Goal: Transaction & Acquisition: Obtain resource

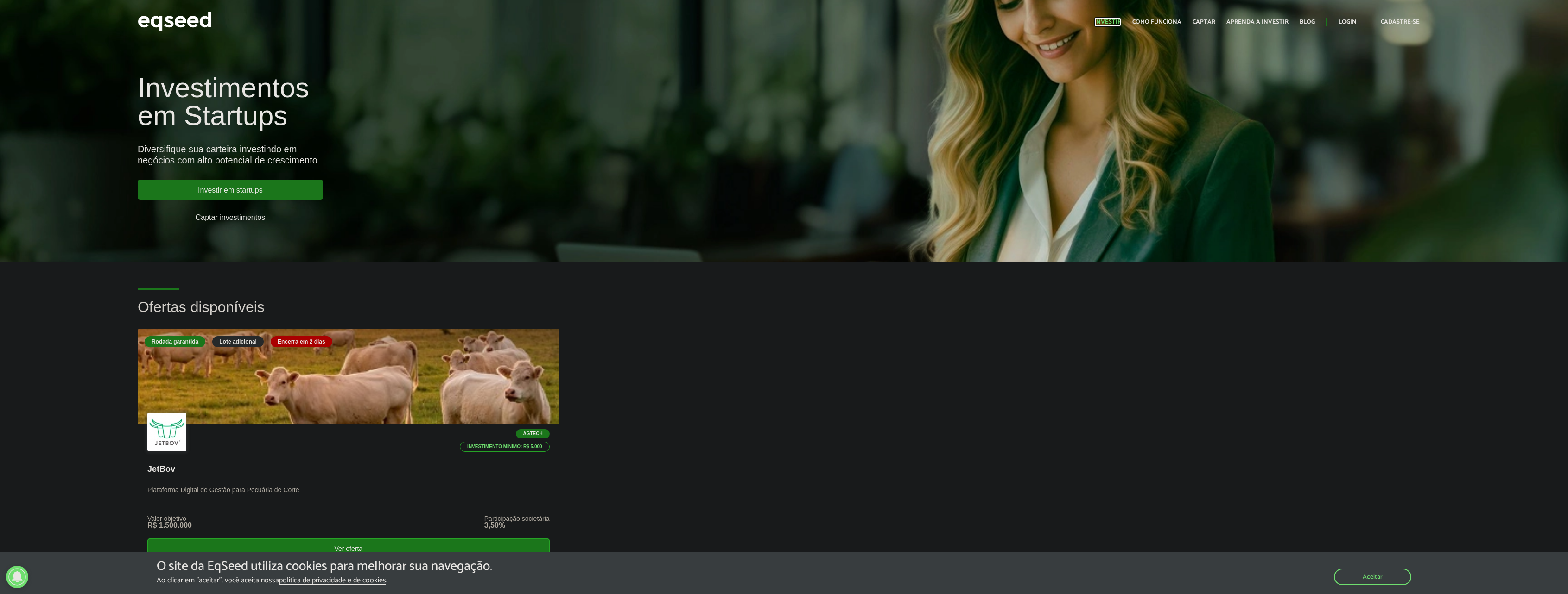
click at [1116, 21] on link "Investir" at bounding box center [1107, 21] width 27 height 6
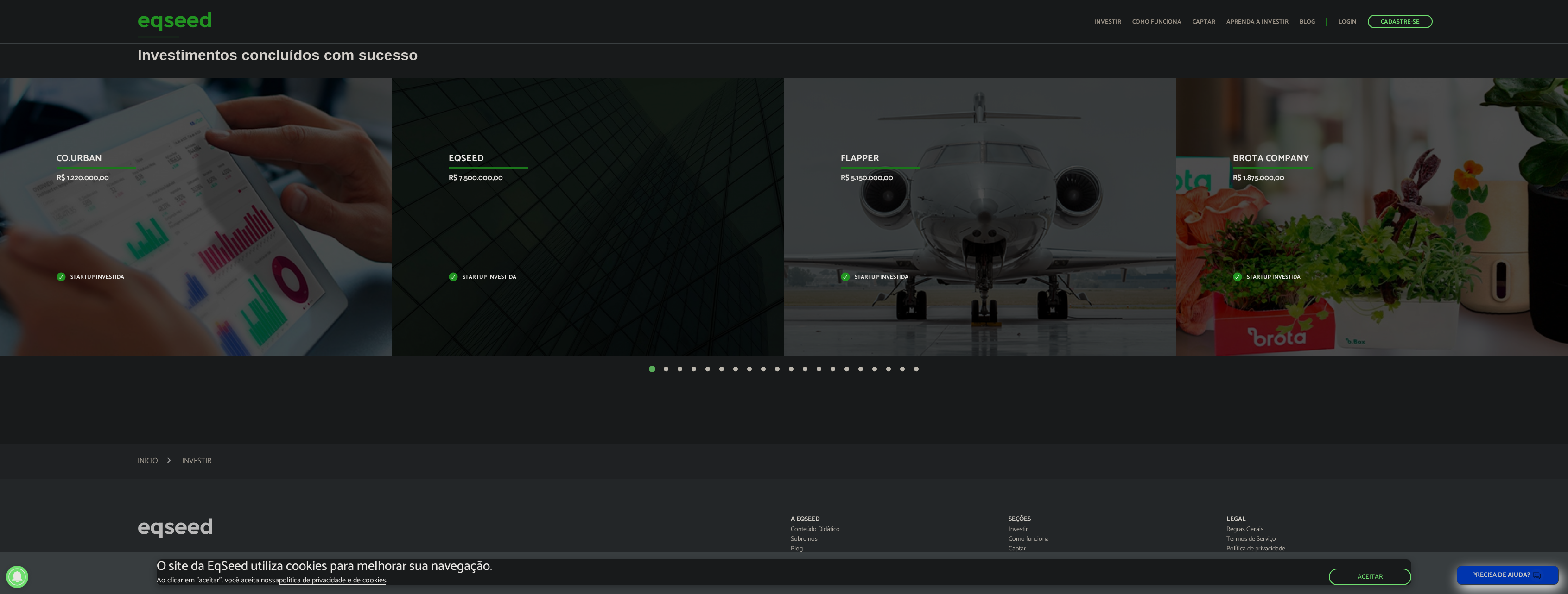
scroll to position [370, 0]
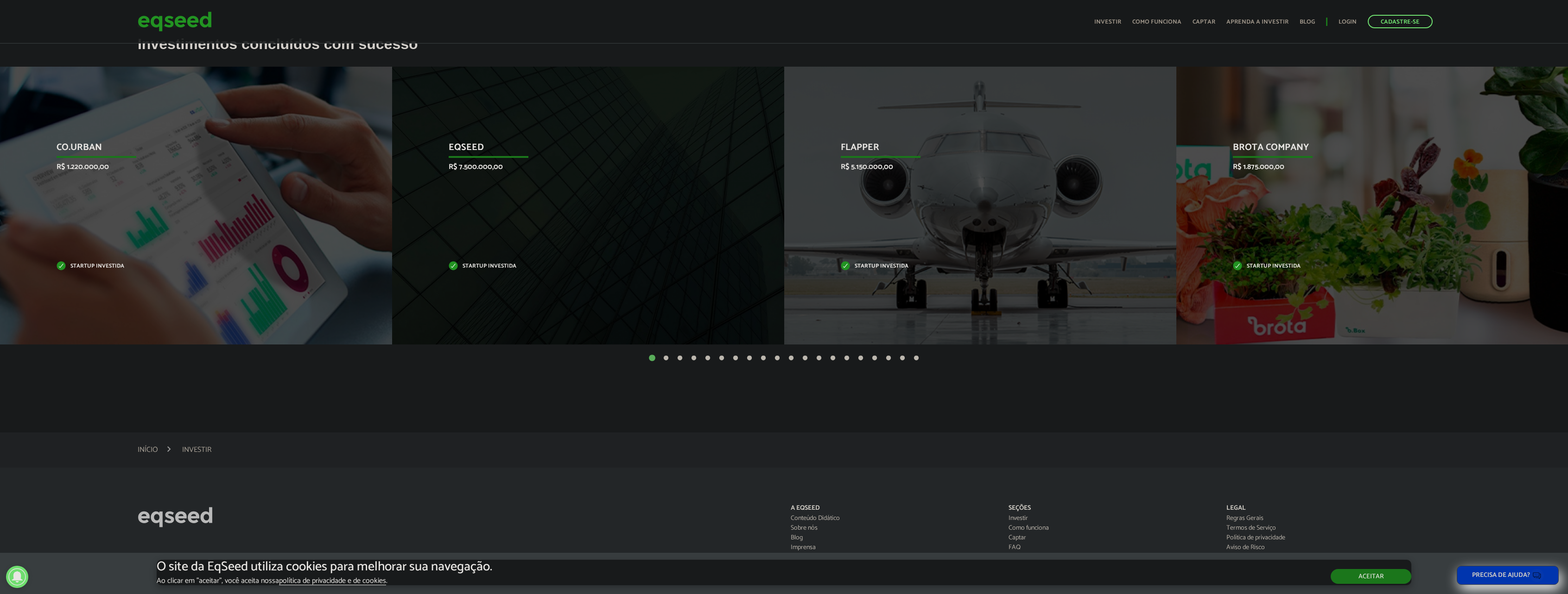
click at [1383, 577] on button "Aceitar" at bounding box center [1370, 576] width 81 height 15
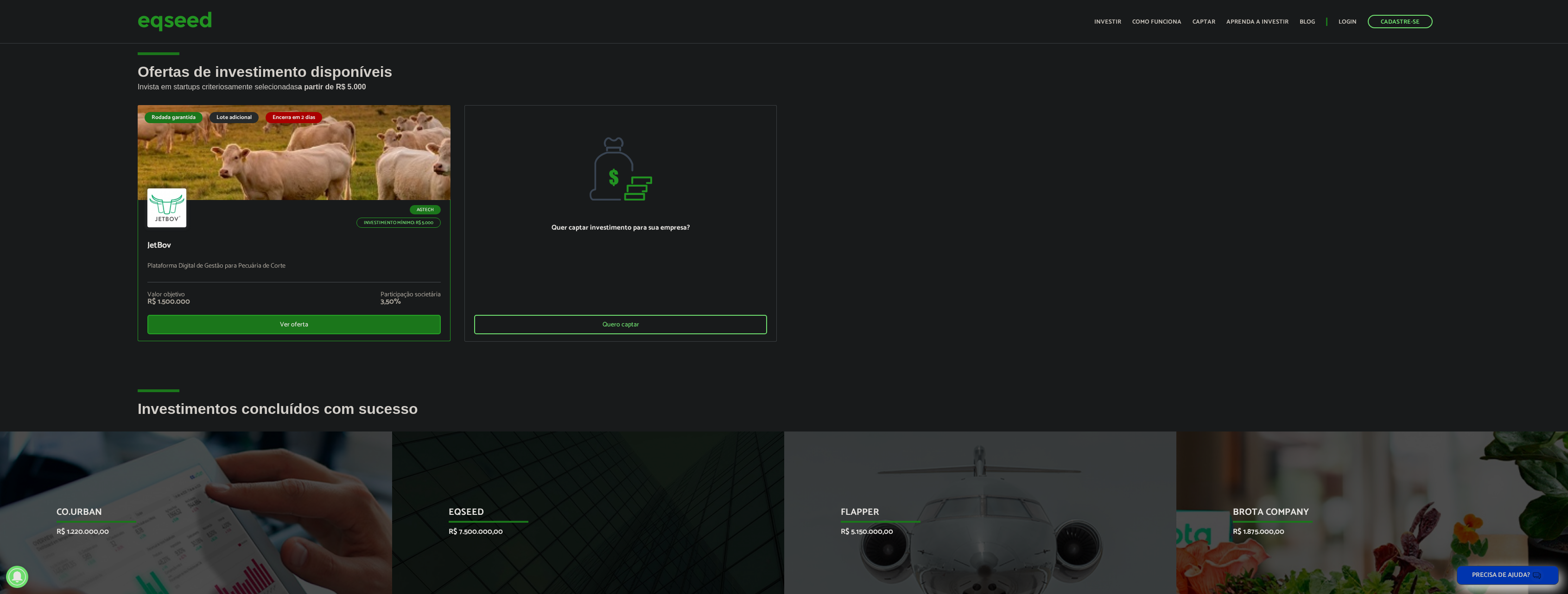
scroll to position [0, 0]
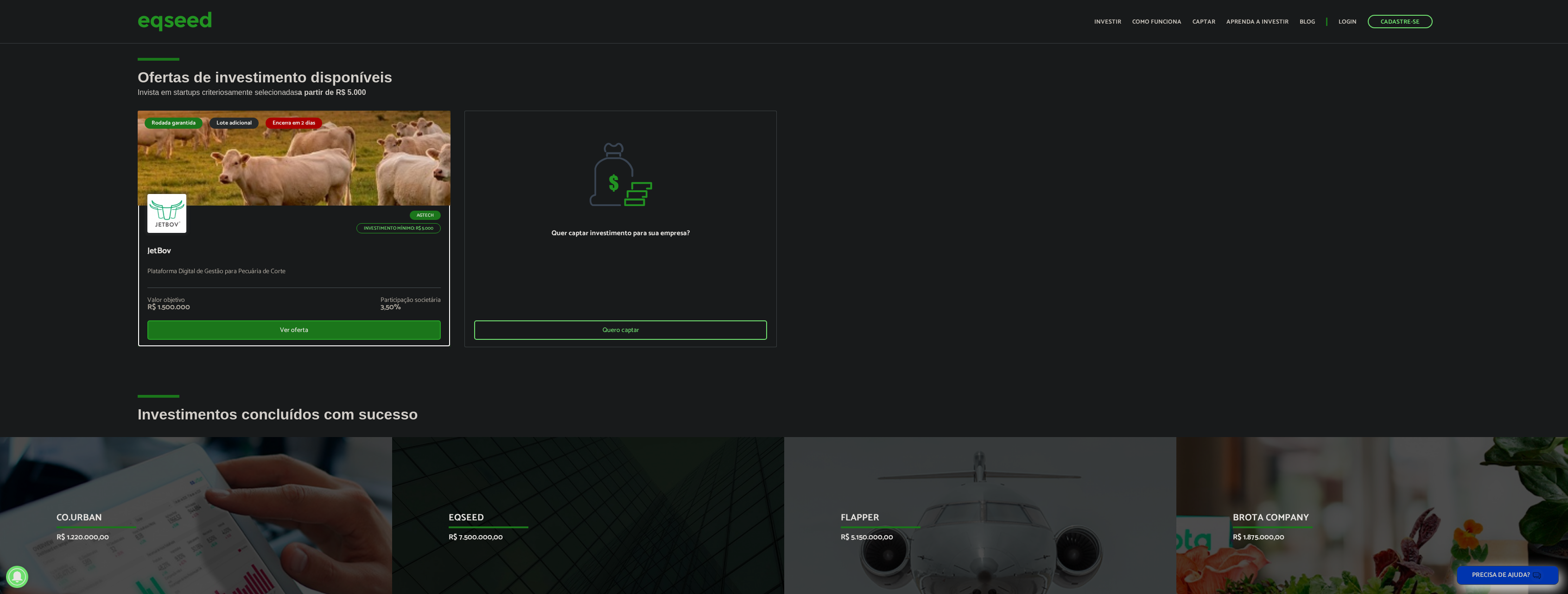
click at [378, 171] on div at bounding box center [294, 157] width 375 height 114
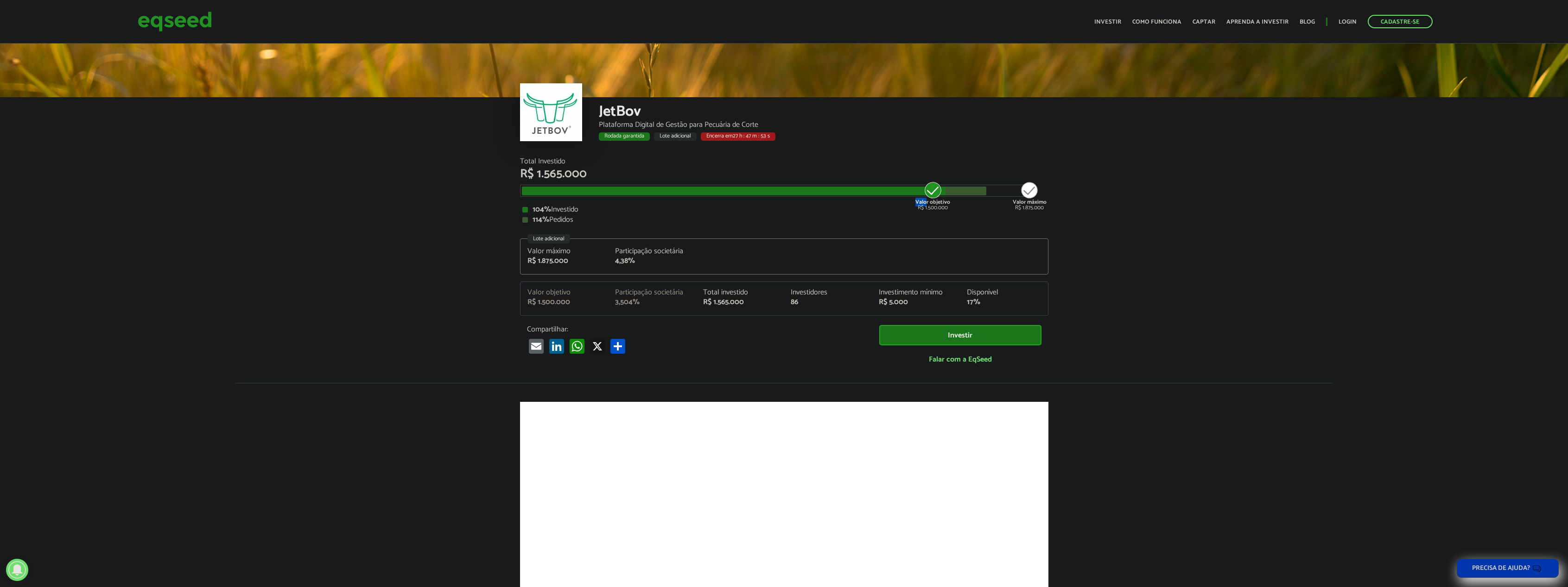
drag, startPoint x: 926, startPoint y: 189, endPoint x: 900, endPoint y: 191, distance: 26.1
click at [900, 187] on div "Valor objetivo R$ 1.500.000 Valor máximo R$ 1.875.000" at bounding box center [777, 187] width 511 height 0
click at [1039, 214] on div "104% Investido 114% Pedidos" at bounding box center [783, 215] width 524 height 18
click at [560, 259] on div "R$ 1.875.000" at bounding box center [564, 261] width 74 height 7
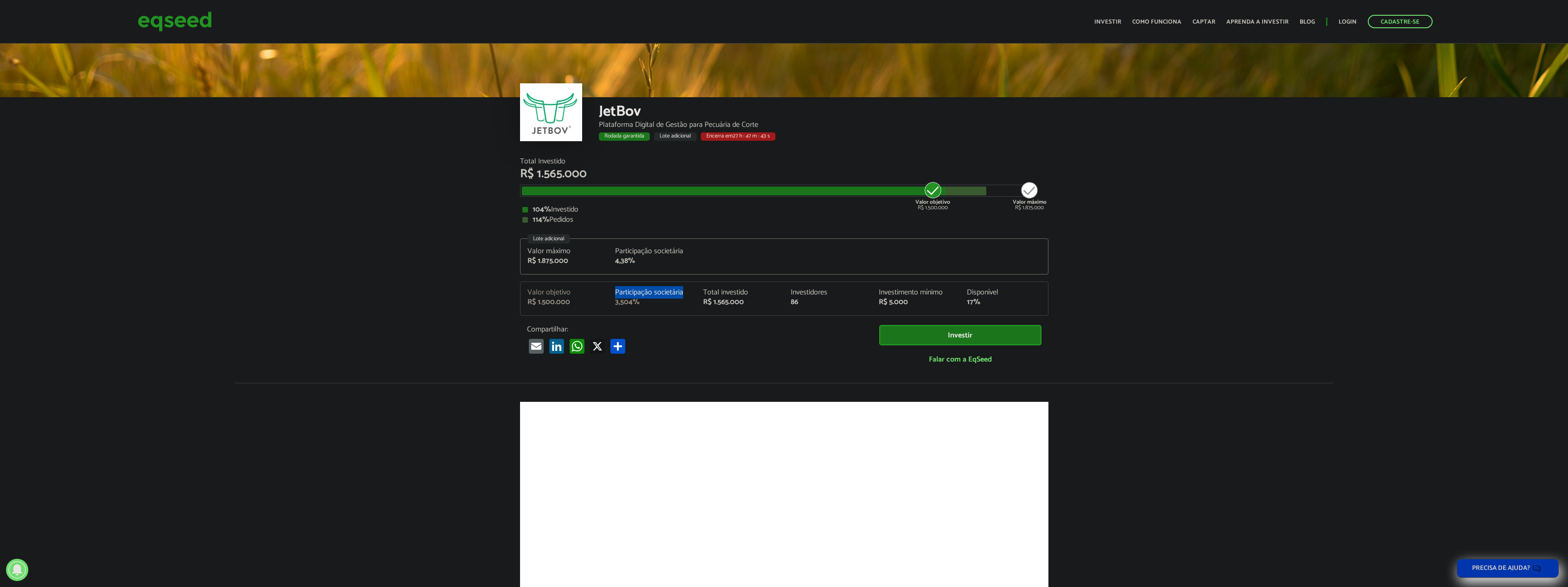
drag, startPoint x: 615, startPoint y: 293, endPoint x: 686, endPoint y: 294, distance: 71.0
click at [686, 294] on div "Participação societária 3,504%" at bounding box center [652, 297] width 88 height 17
drag, startPoint x: 791, startPoint y: 294, endPoint x: 812, endPoint y: 303, distance: 22.8
click at [812, 303] on div "Investidores 86" at bounding box center [828, 297] width 88 height 17
click at [627, 133] on div "Rodada garantida" at bounding box center [624, 136] width 51 height 8
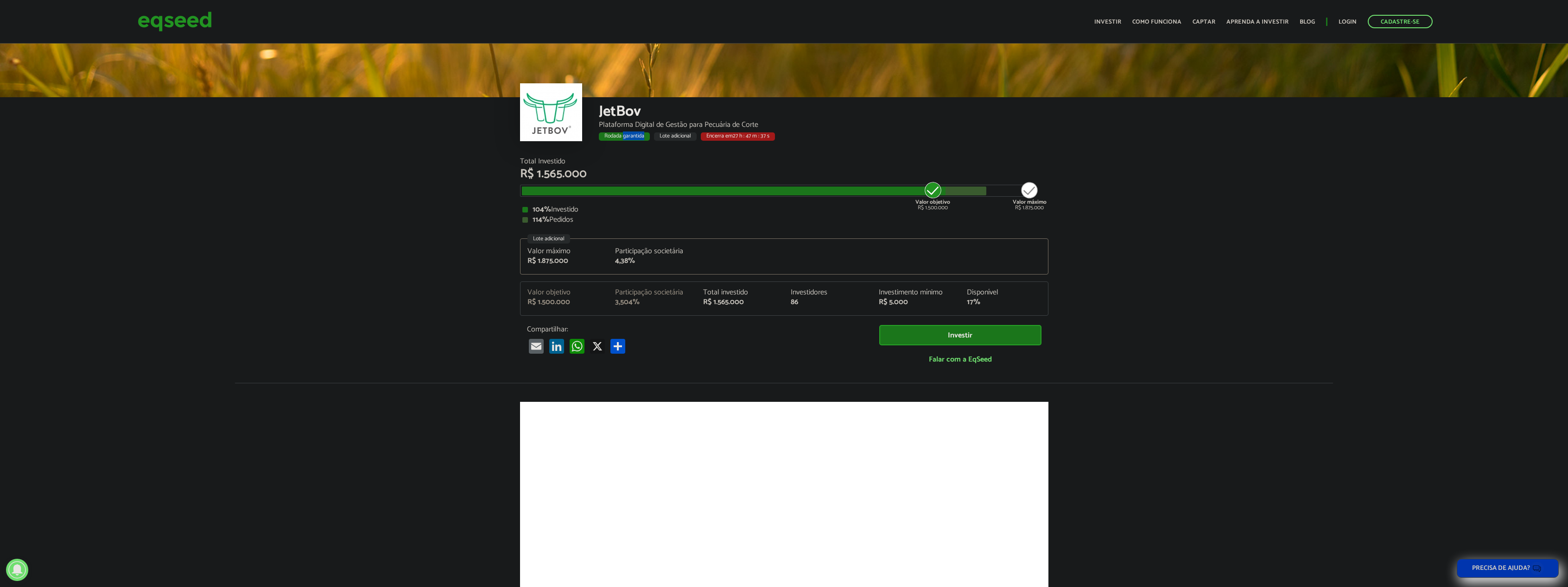
click at [627, 133] on div "Rodada garantida" at bounding box center [624, 136] width 51 height 8
click at [683, 135] on div "Lote adicional" at bounding box center [676, 136] width 43 height 8
click at [738, 134] on span "27 h : 47 m : 35 s" at bounding box center [751, 136] width 37 height 9
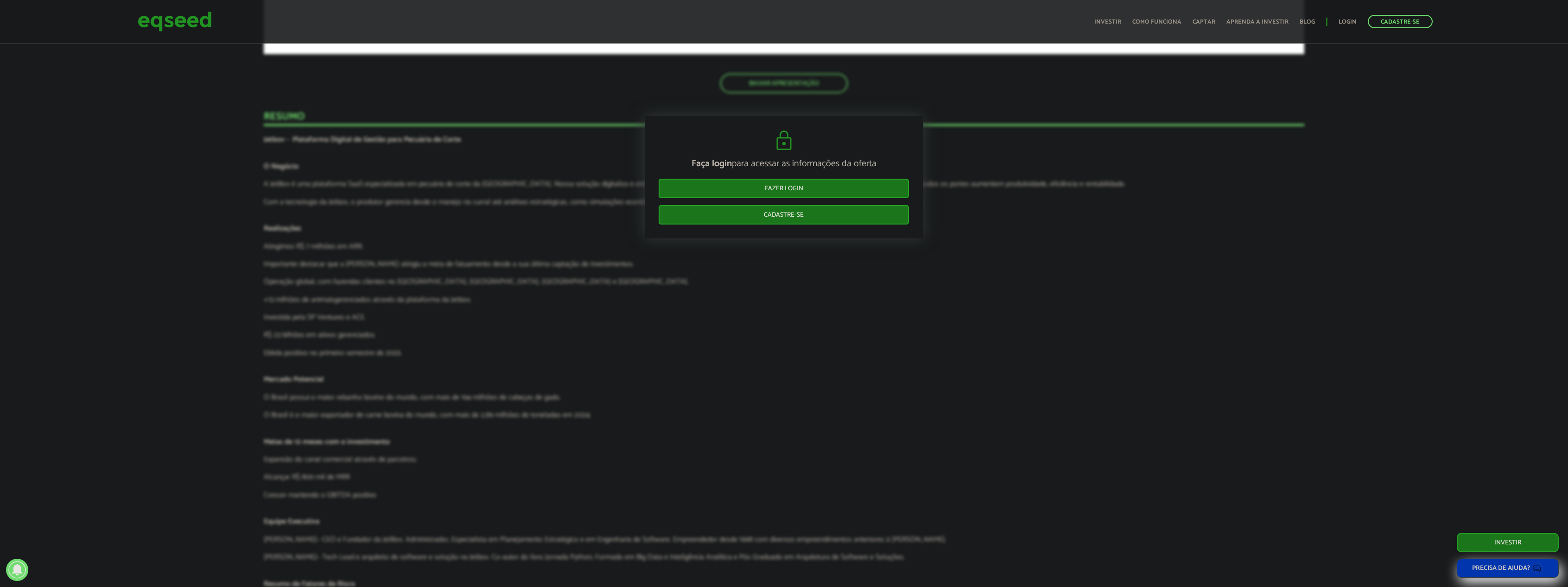
scroll to position [2085, 0]
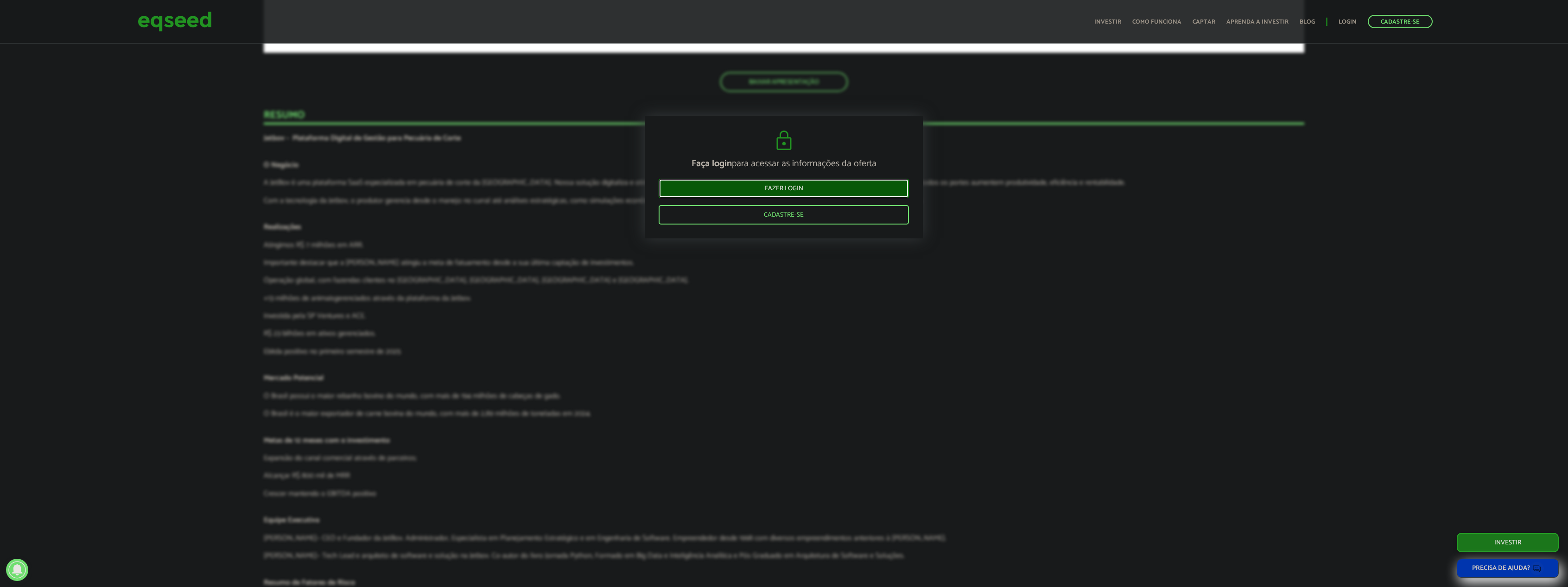
click at [805, 192] on link "Fazer login" at bounding box center [784, 189] width 251 height 20
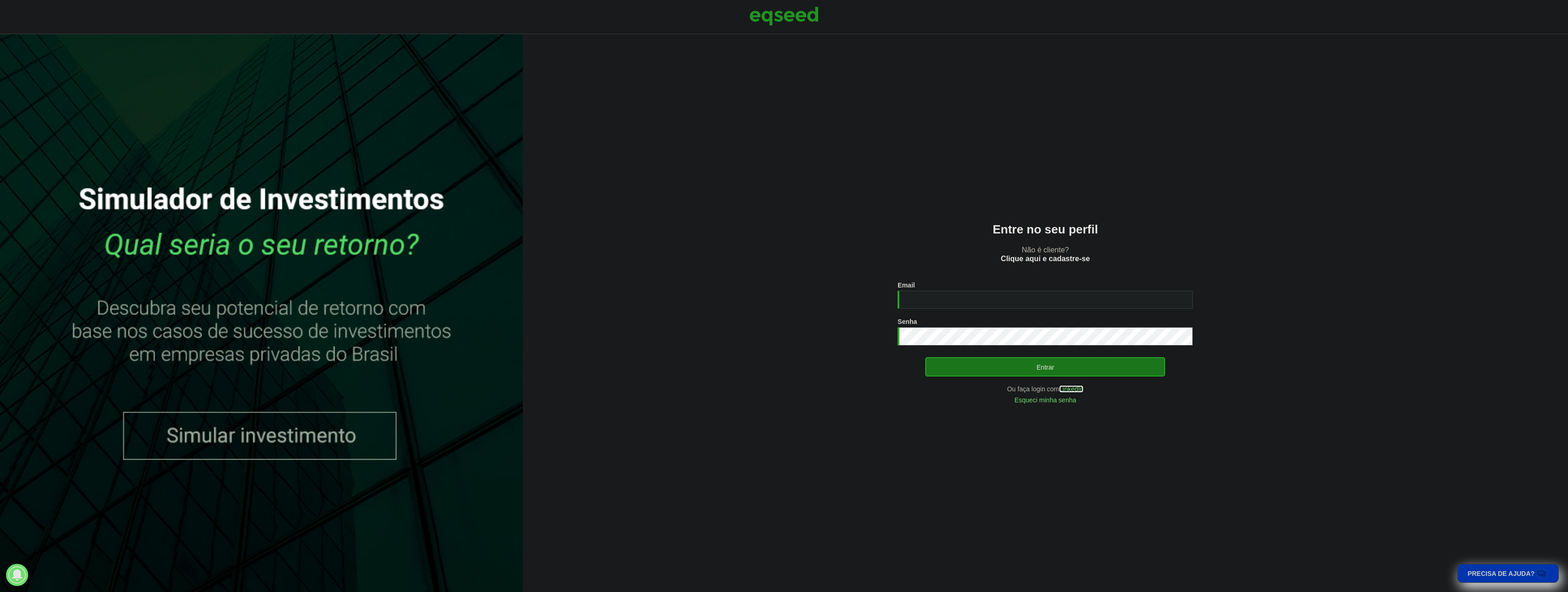
click at [1072, 390] on link "LinkedIn" at bounding box center [1071, 389] width 24 height 6
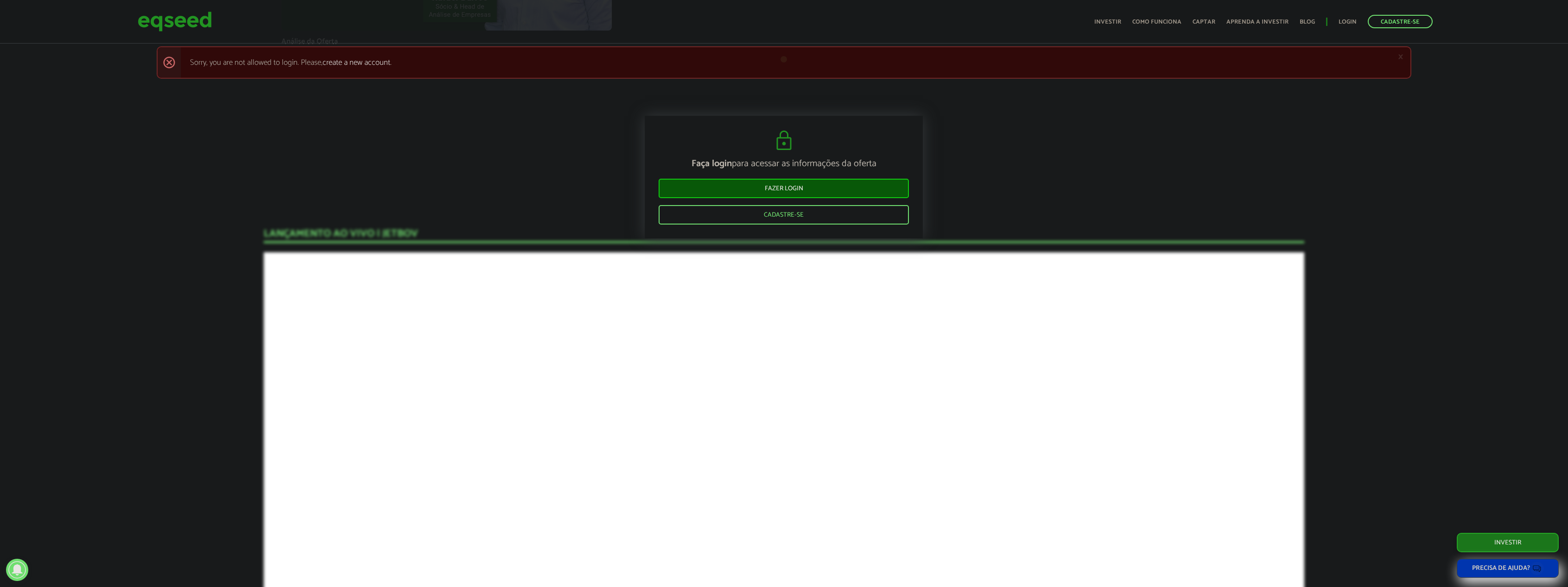
scroll to position [916, 0]
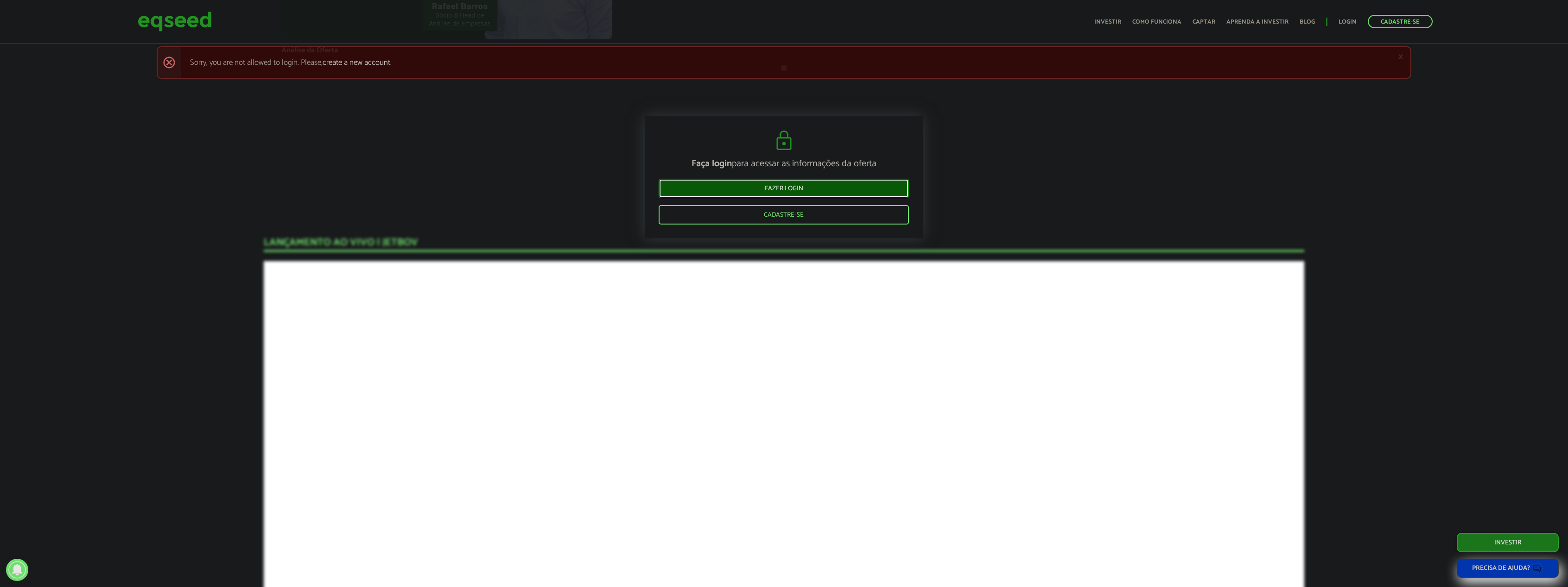
click at [809, 192] on link "Fazer login" at bounding box center [784, 189] width 251 height 20
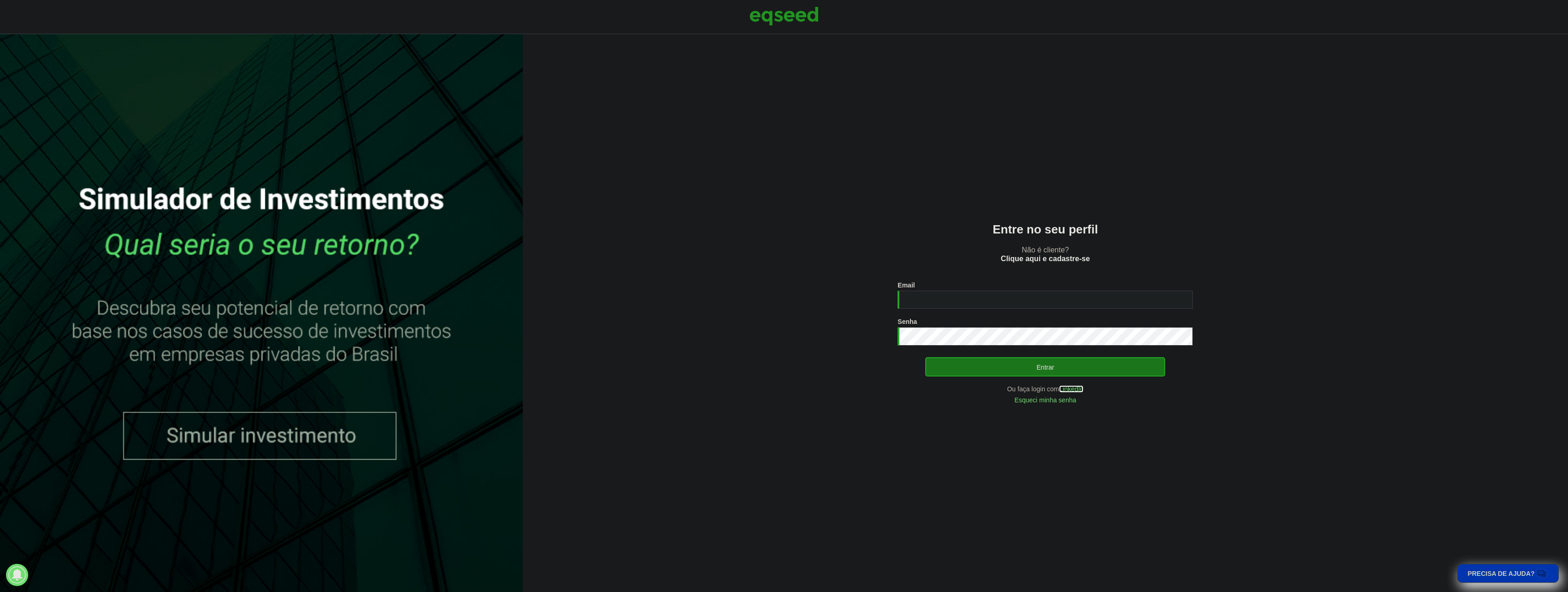
click at [1078, 391] on link "LinkedIn" at bounding box center [1071, 389] width 24 height 6
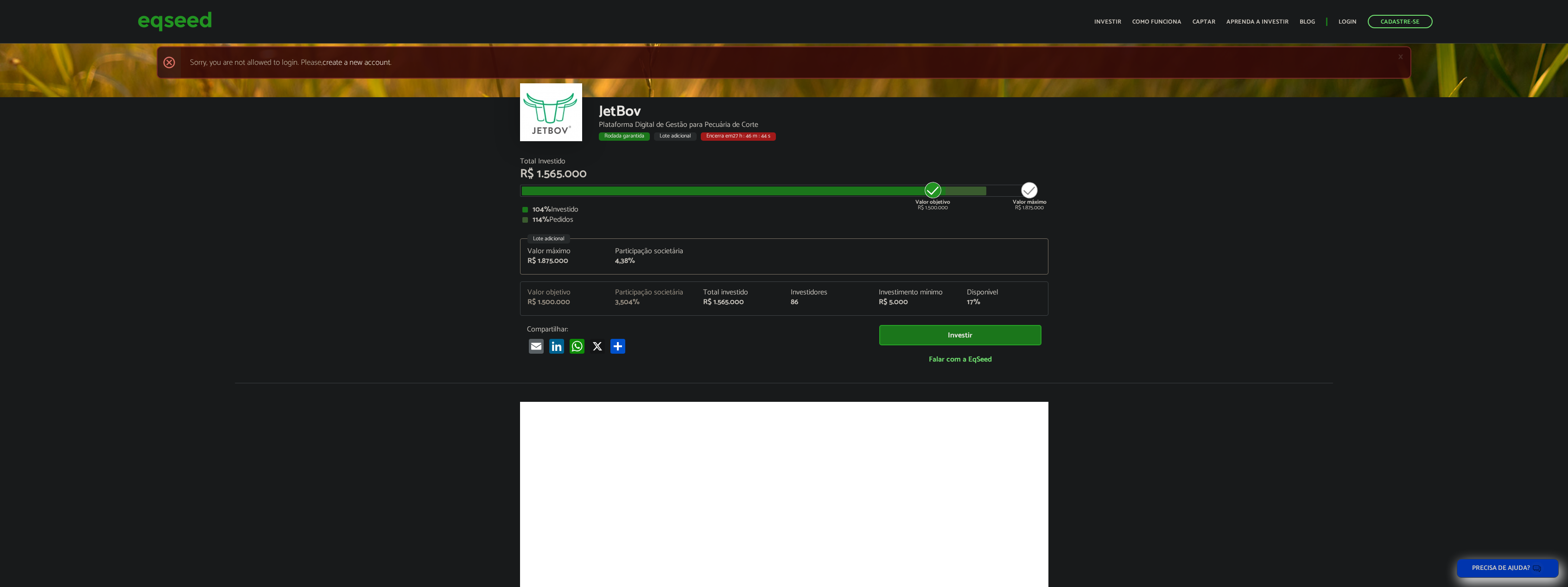
scroll to position [1458, 0]
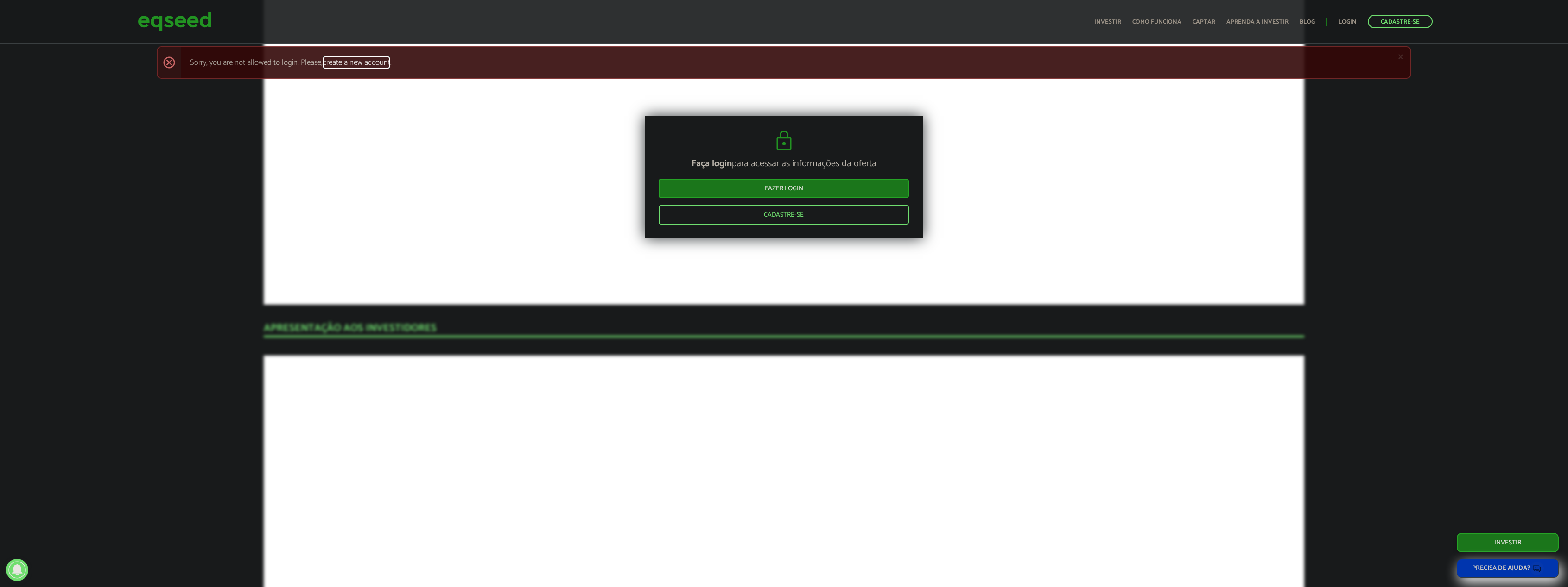
click at [372, 59] on link "create a new account" at bounding box center [356, 63] width 68 height 8
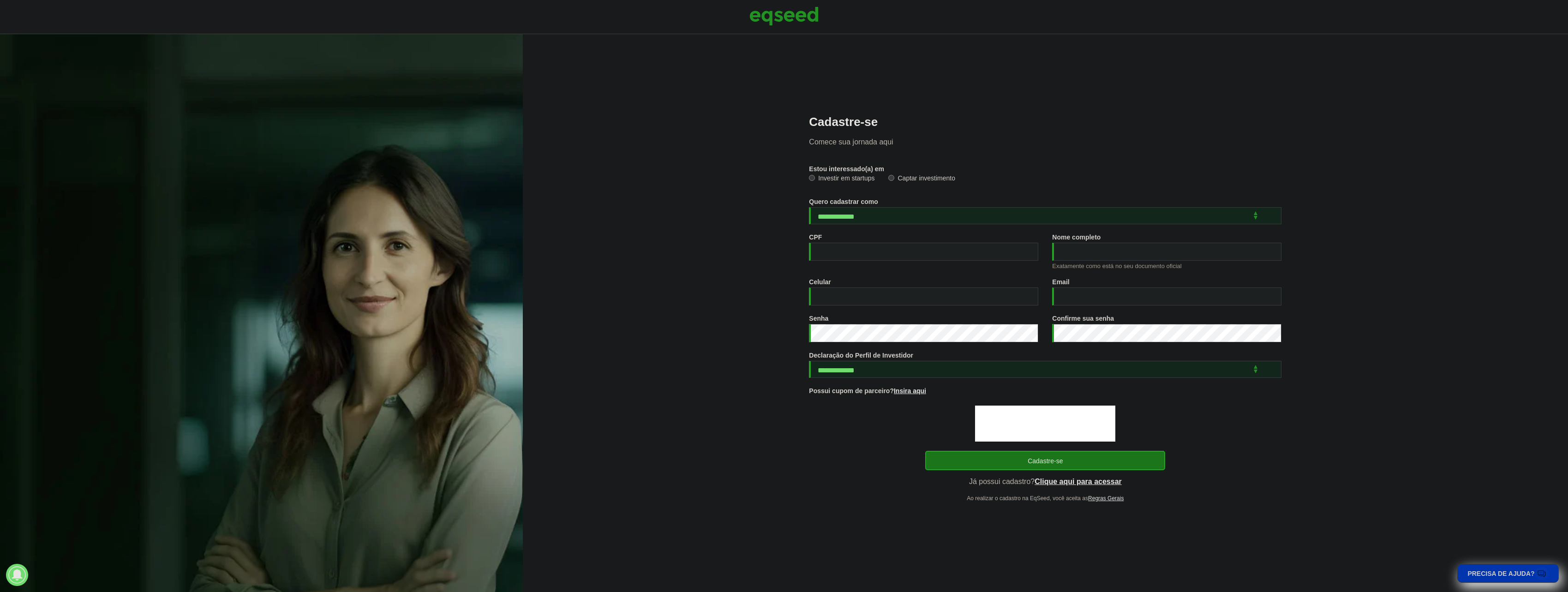
click at [874, 227] on div "**********" at bounding box center [1046, 308] width 472 height 386
click at [836, 179] on label "Investir em startups" at bounding box center [842, 179] width 66 height 9
click at [877, 216] on select "**********" at bounding box center [1046, 215] width 472 height 17
select select "***"
click at [809, 207] on select "**********" at bounding box center [1046, 215] width 472 height 17
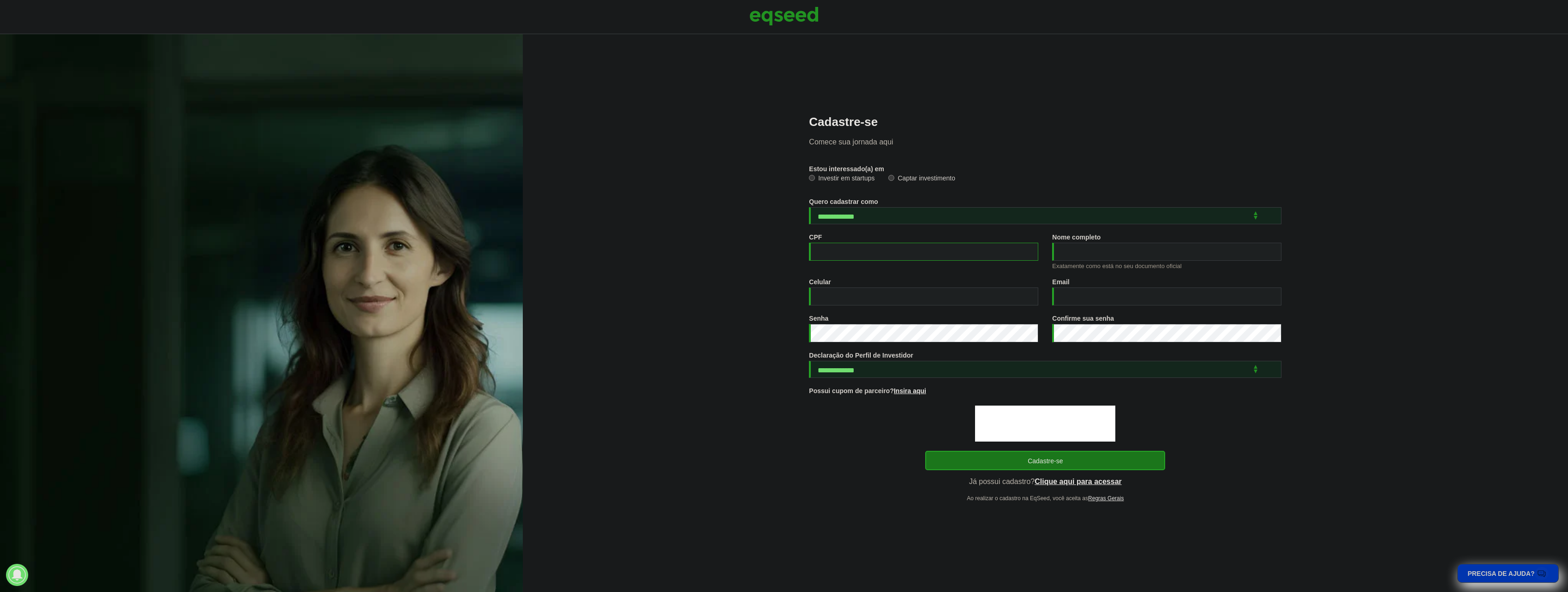
click at [858, 248] on input "CPF *" at bounding box center [924, 251] width 229 height 18
type input "**********"
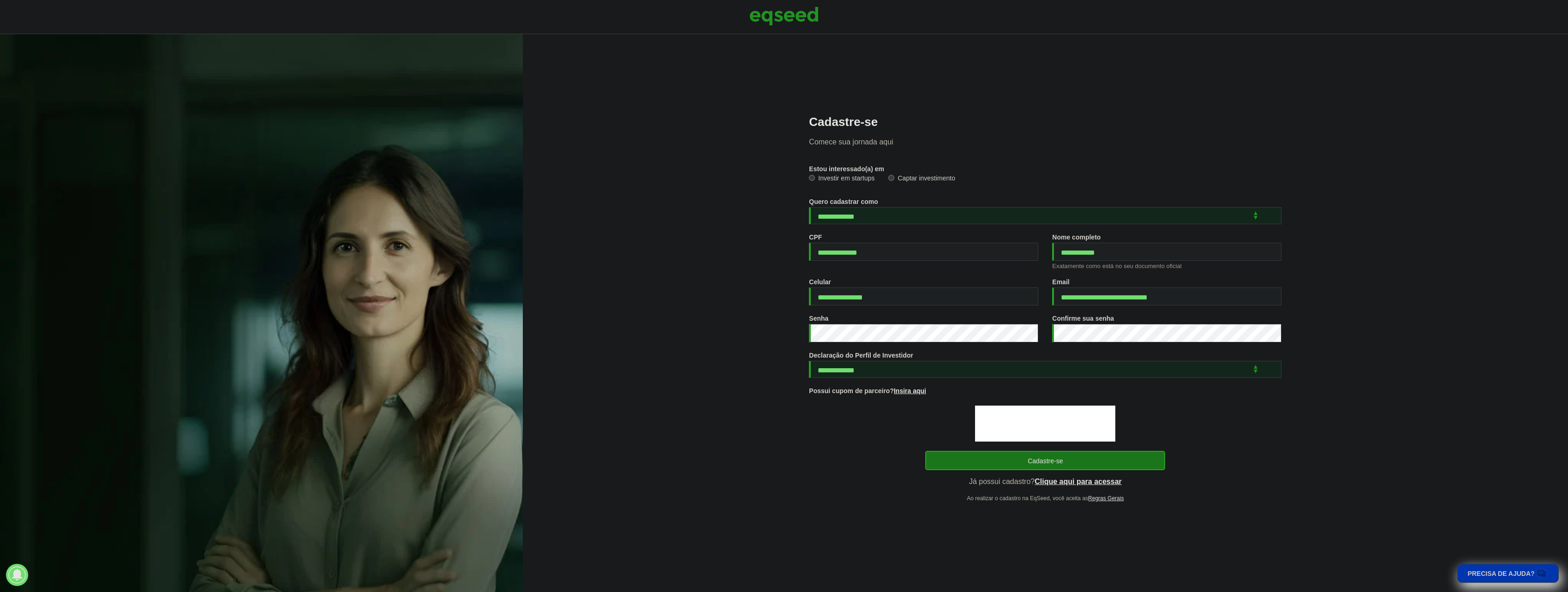
click at [991, 383] on div "**********" at bounding box center [1046, 308] width 472 height 386
click at [981, 367] on select "**********" at bounding box center [1046, 369] width 472 height 17
select select "***"
click at [809, 361] on select "**********" at bounding box center [1046, 369] width 472 height 17
click at [973, 420] on div at bounding box center [1046, 423] width 472 height 36
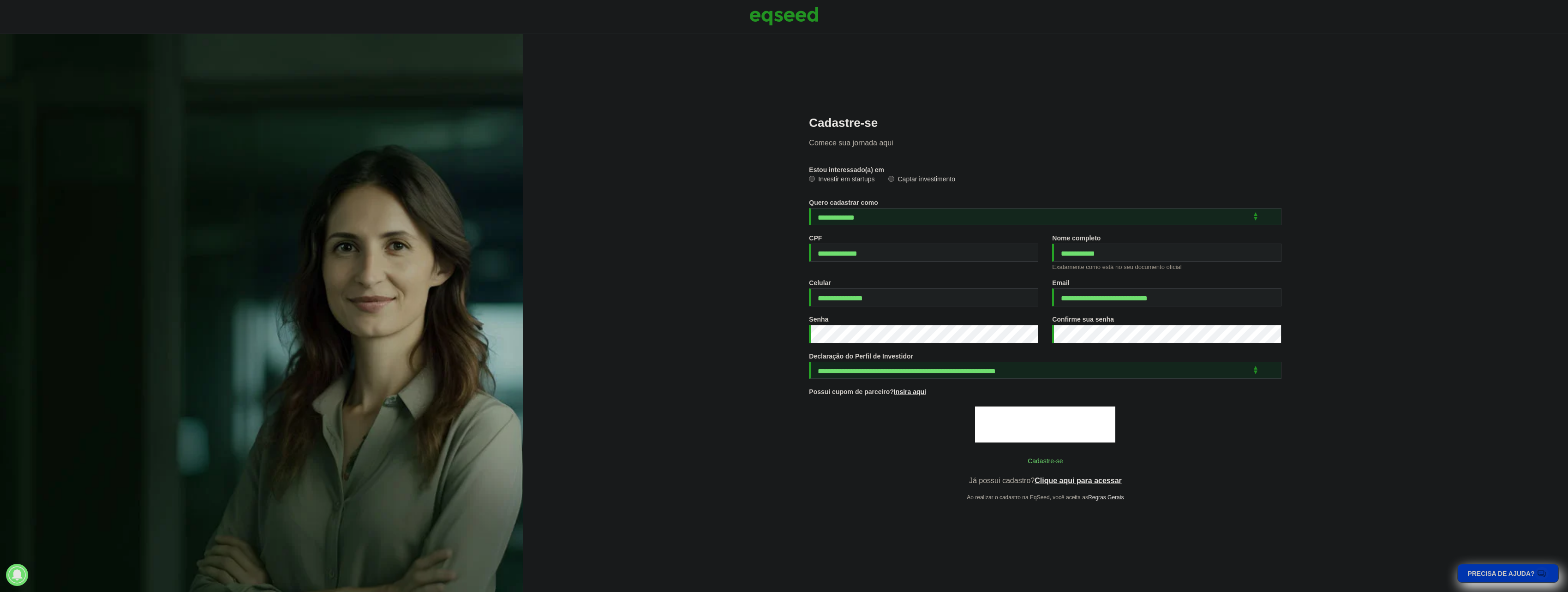
click at [1027, 458] on button "Cadastre-se" at bounding box center [1045, 461] width 240 height 18
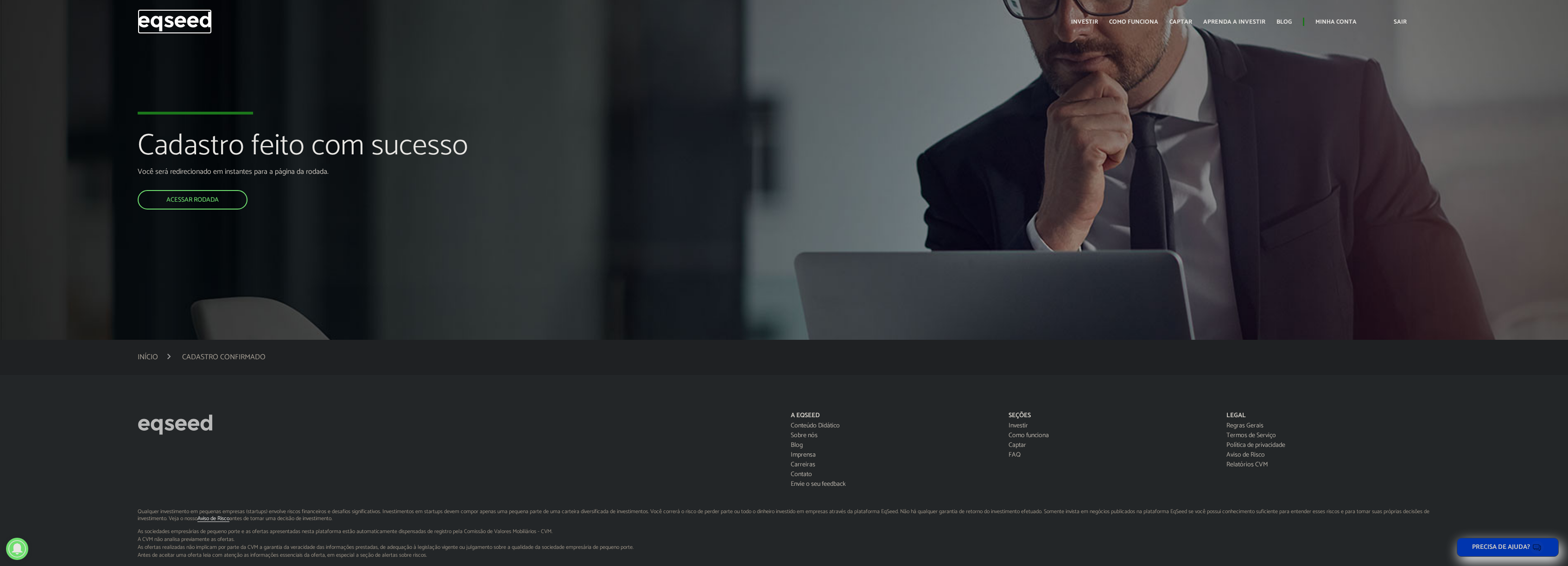
click at [183, 28] on img at bounding box center [175, 21] width 74 height 24
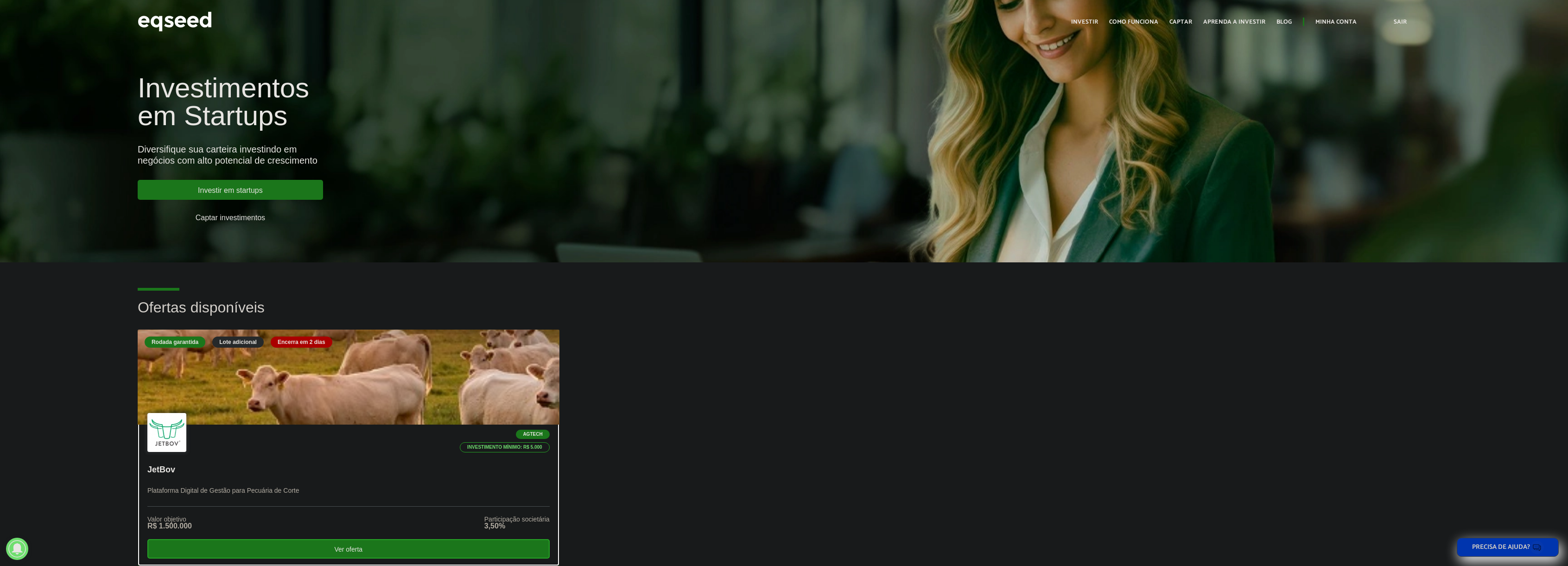
click at [396, 396] on div at bounding box center [348, 377] width 506 height 114
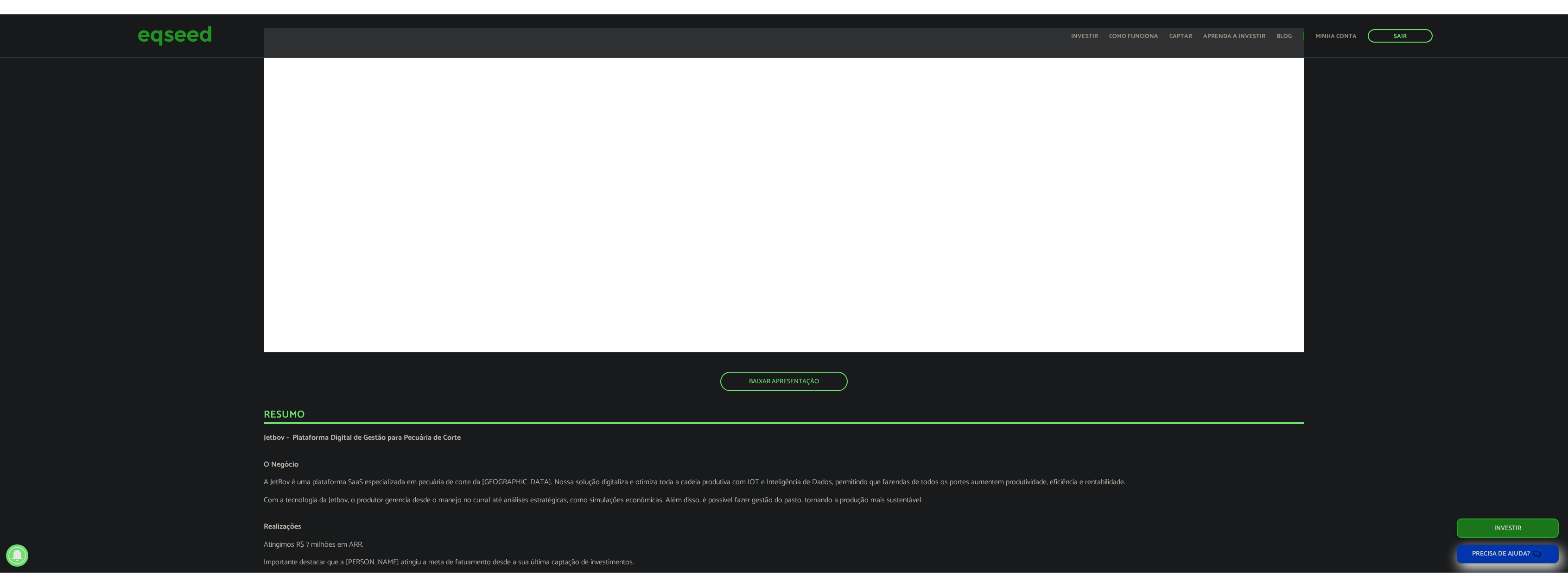
scroll to position [1639, 0]
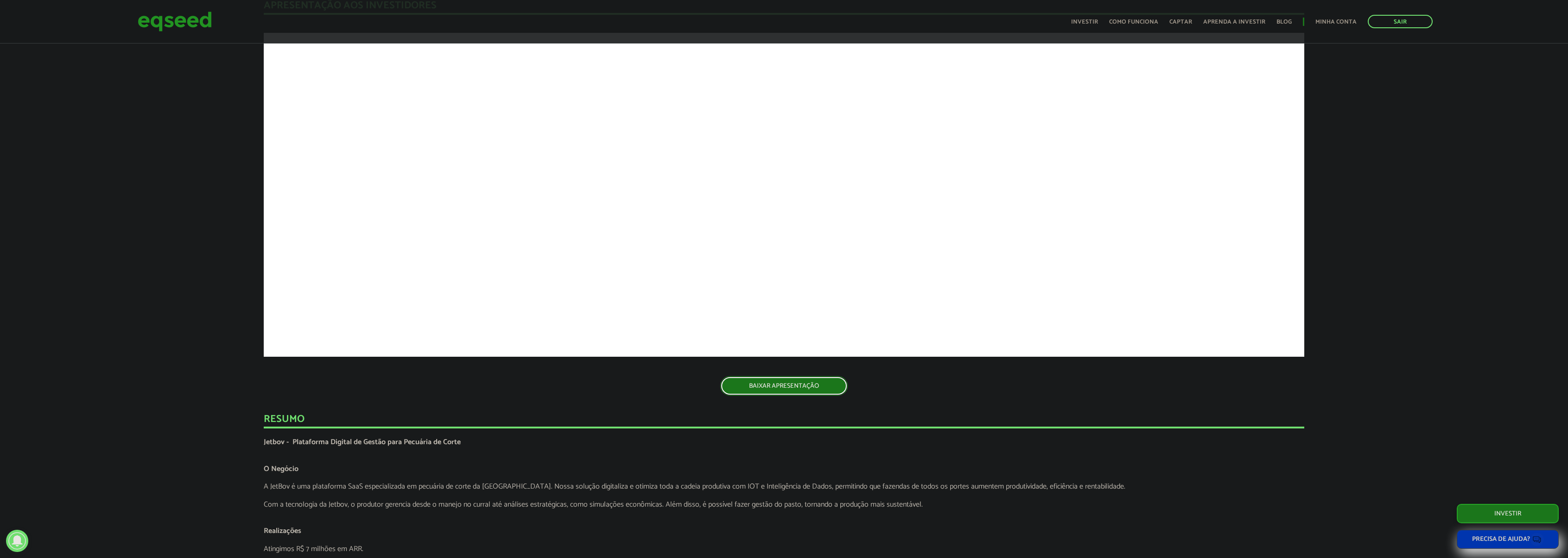
click at [790, 387] on link "BAIXAR APRESENTAÇÃO" at bounding box center [784, 386] width 127 height 20
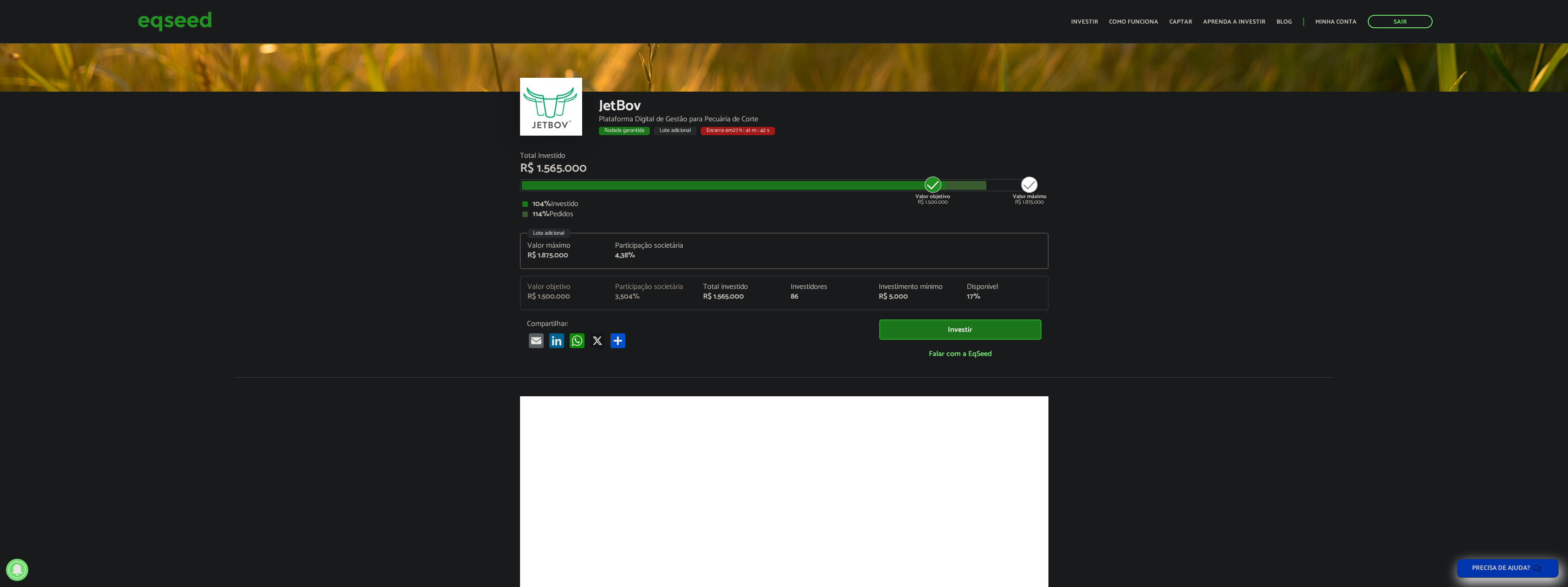
scroll to position [0, 0]
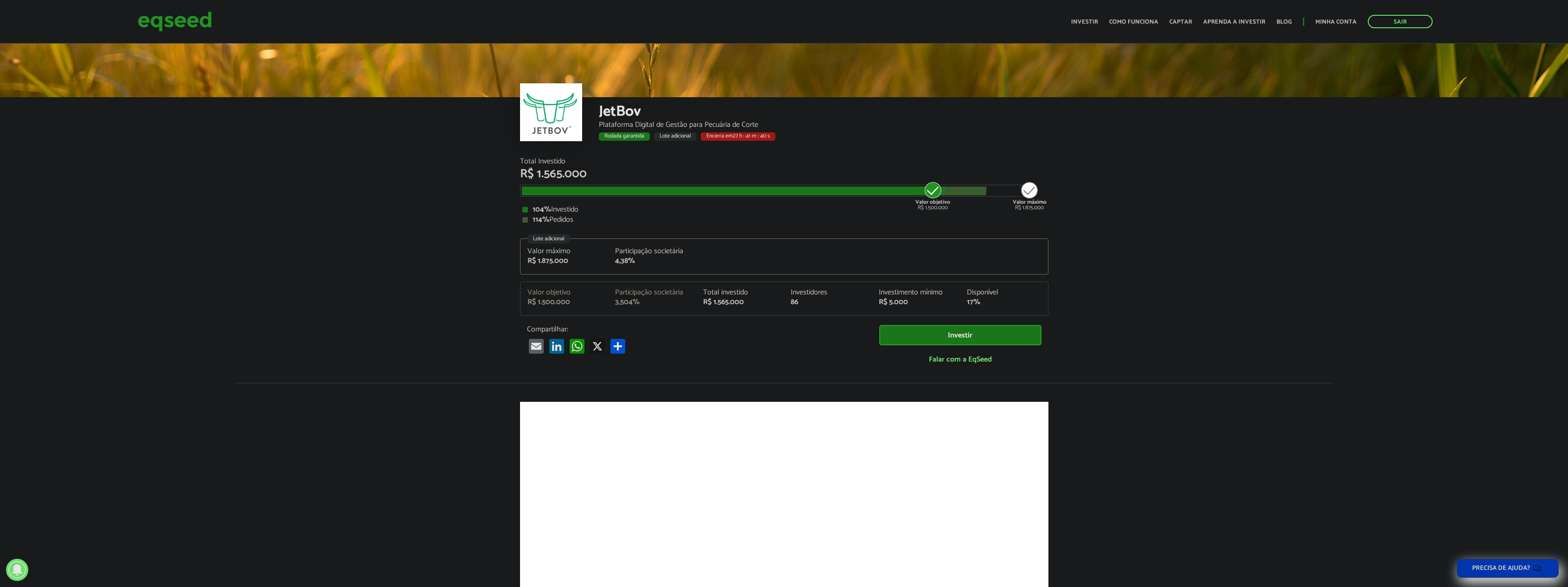
click at [896, 302] on div "R$ 5.000" at bounding box center [916, 302] width 74 height 7
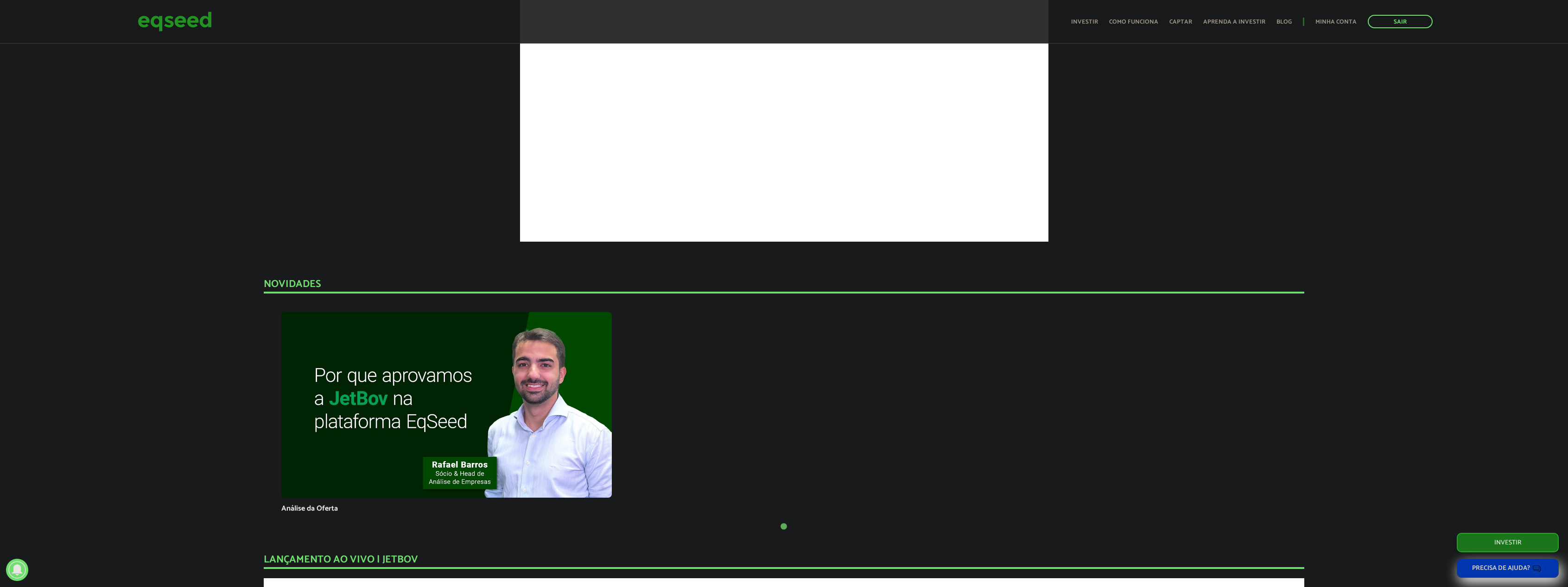
scroll to position [464, 0]
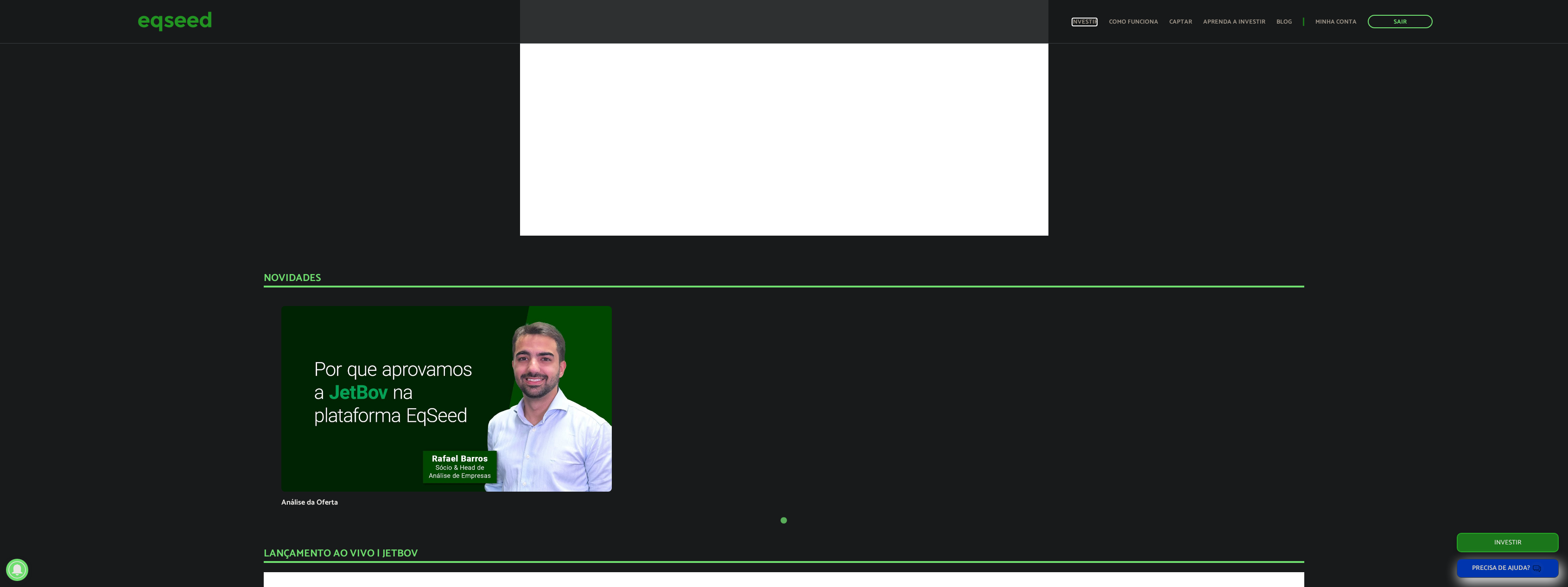
click at [1096, 24] on link "Investir" at bounding box center [1085, 21] width 27 height 6
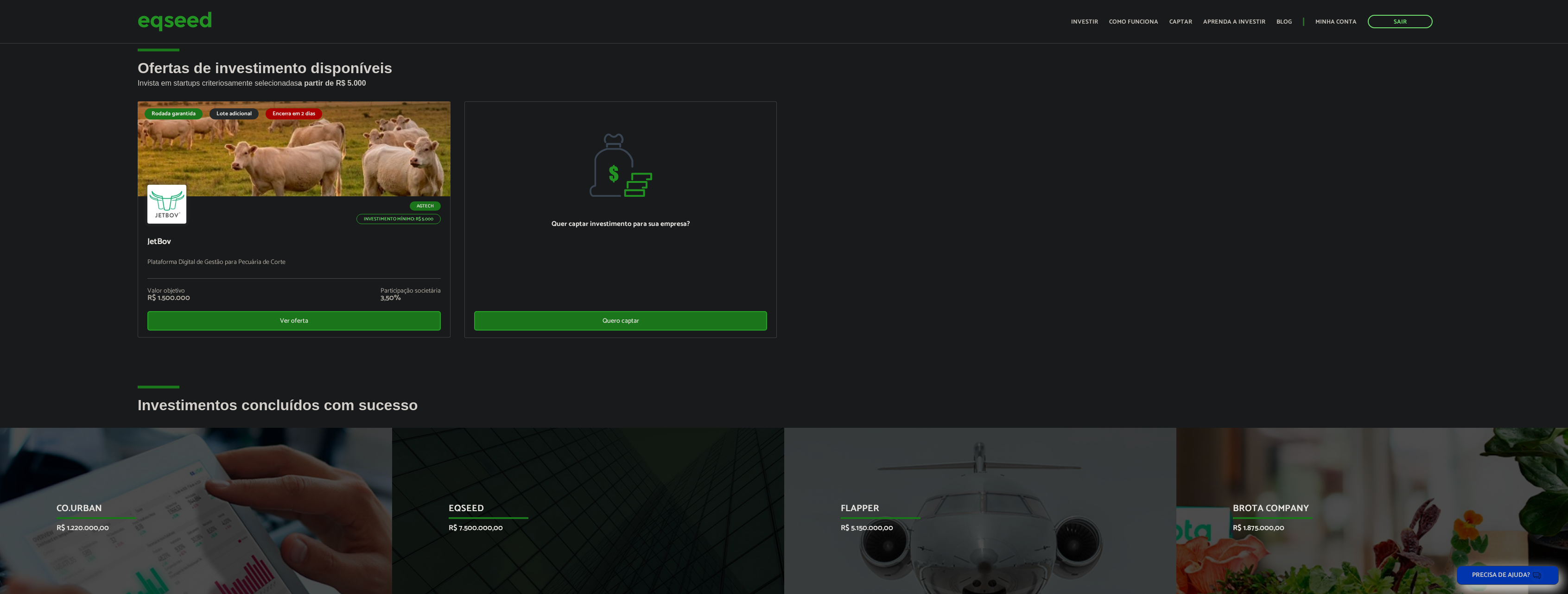
scroll to position [197, 0]
